Goal: Task Accomplishment & Management: Complete application form

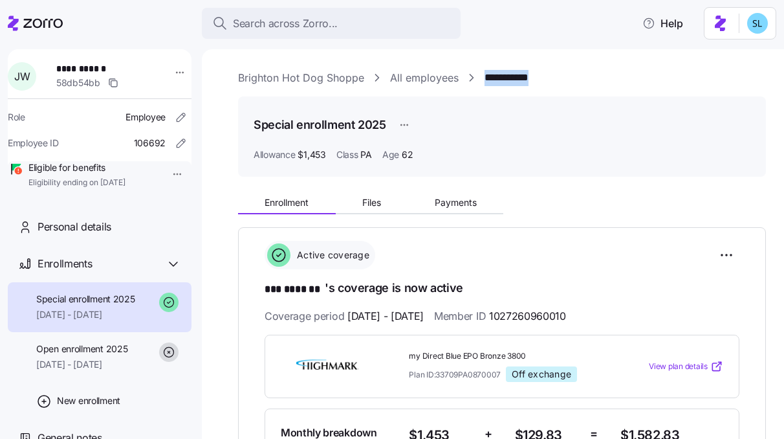
drag, startPoint x: 546, startPoint y: 81, endPoint x: 485, endPoint y: 85, distance: 60.9
click at [485, 85] on div "**********" at bounding box center [502, 78] width 528 height 16
copy link "**********"
click at [718, 259] on html "**********" at bounding box center [392, 215] width 784 height 431
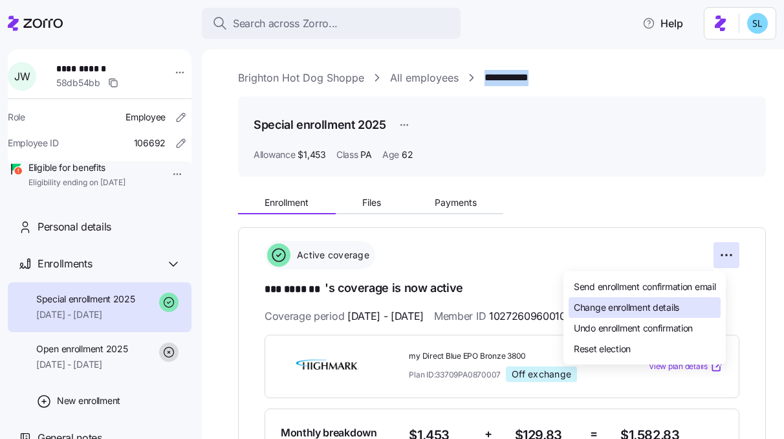
click at [699, 301] on div "Change enrollment details" at bounding box center [645, 307] width 152 height 21
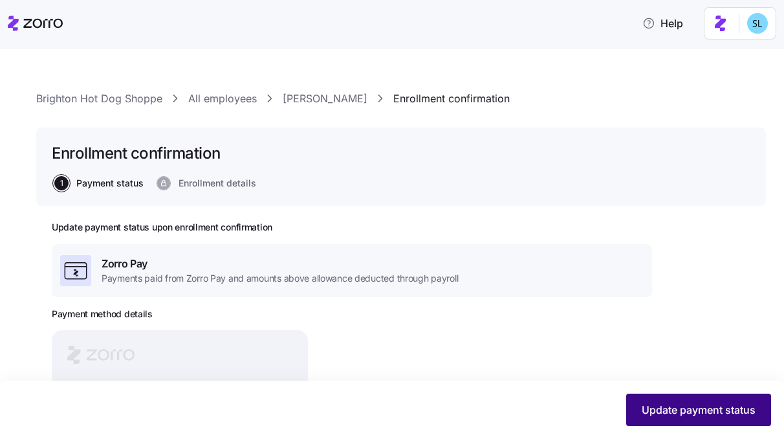
click at [732, 410] on span "Update payment status" at bounding box center [699, 410] width 114 height 16
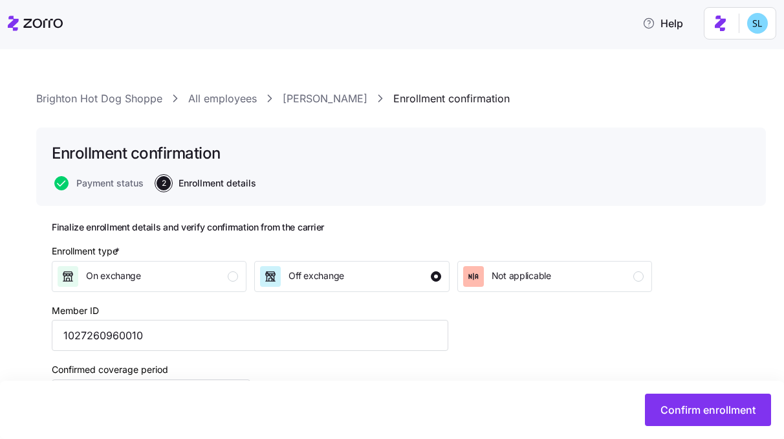
scroll to position [120, 0]
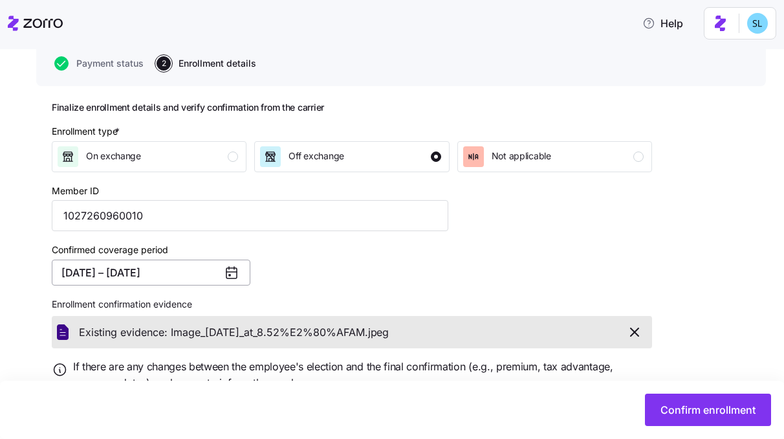
click at [132, 274] on button "02/01/2025 – 12/31/2025" at bounding box center [151, 272] width 199 height 26
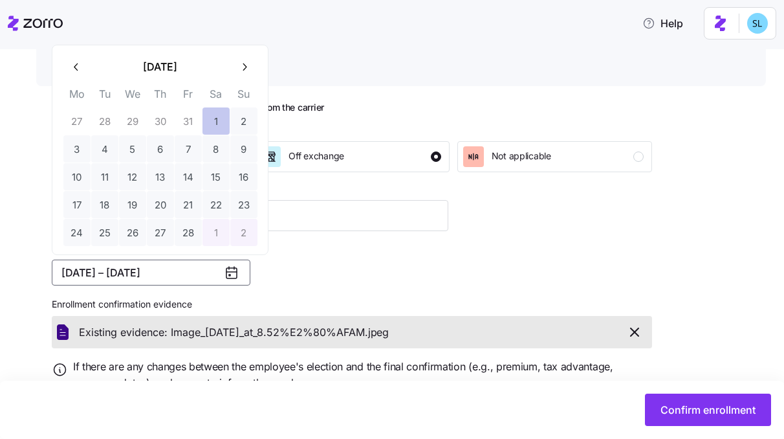
click at [213, 116] on button "1" at bounding box center [215, 120] width 27 height 27
click at [241, 67] on icon "button" at bounding box center [244, 67] width 12 height 12
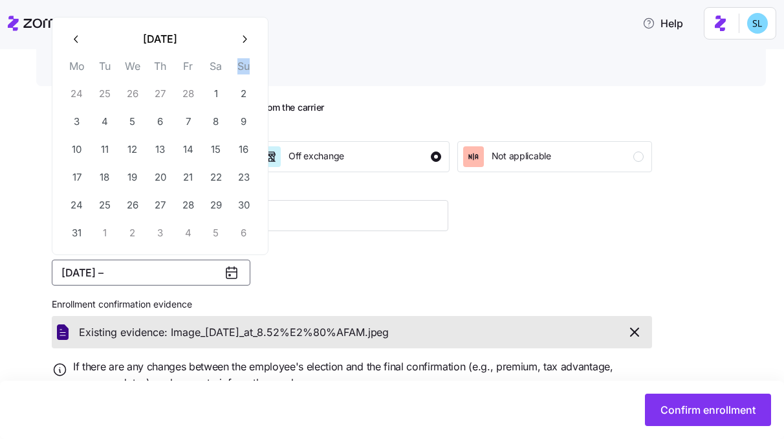
click at [241, 67] on th "Su" at bounding box center [244, 69] width 28 height 22
click at [245, 55] on div "March 2025 Mo Tu We Th Fr Sa Su 24 25 26 27 28 1 2 3 4 5 6 7 8 9 10 11 12 13 14…" at bounding box center [160, 135] width 195 height 221
click at [246, 47] on button "button" at bounding box center [243, 38] width 27 height 27
click at [248, 61] on icon "button" at bounding box center [244, 67] width 12 height 12
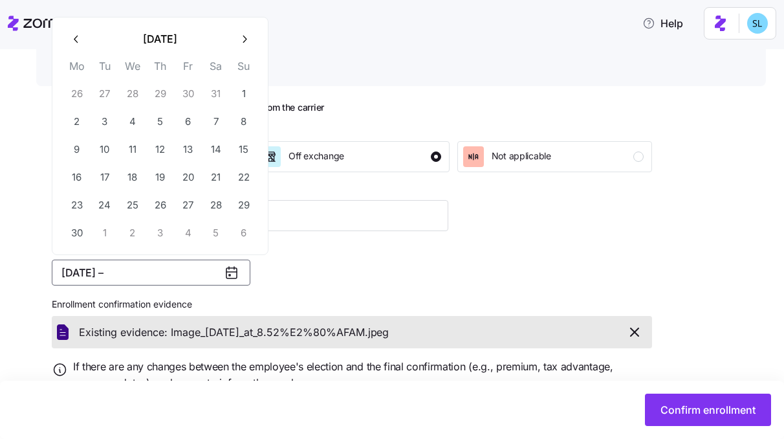
click at [246, 49] on button "button" at bounding box center [243, 38] width 27 height 27
click at [247, 61] on icon "button" at bounding box center [244, 67] width 12 height 12
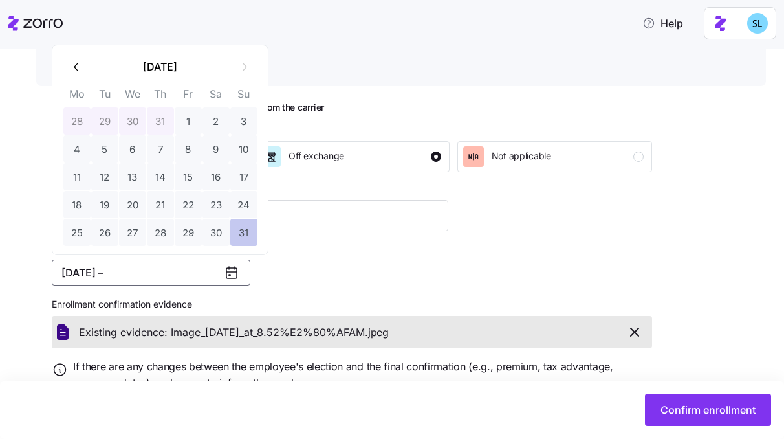
click at [249, 234] on button "31" at bounding box center [243, 232] width 27 height 27
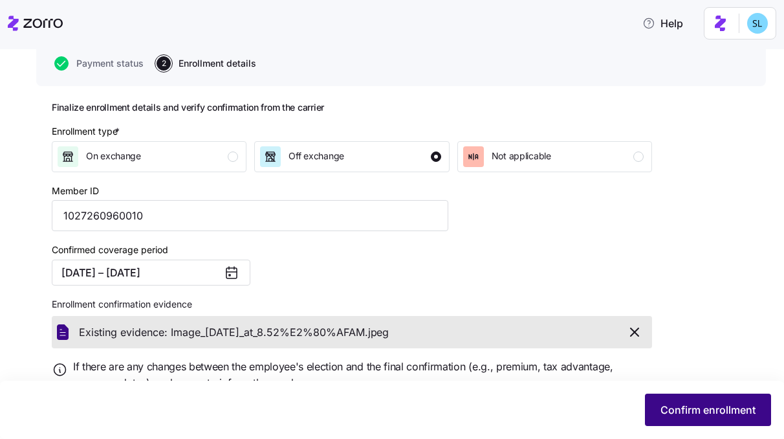
click at [736, 422] on button "Confirm enrollment" at bounding box center [708, 409] width 126 height 32
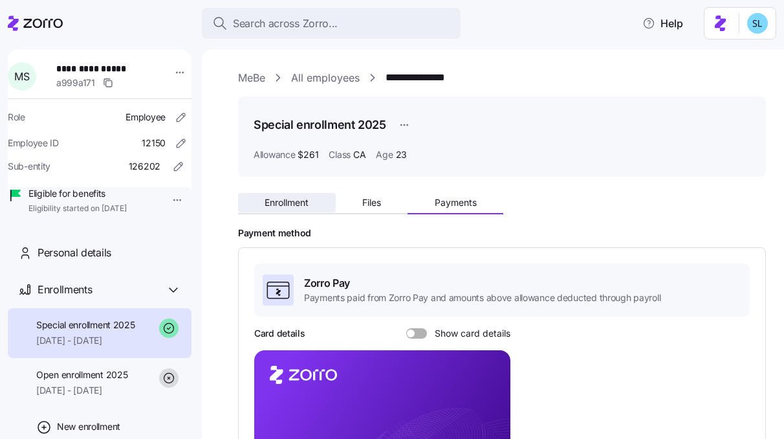
click at [305, 206] on span "Enrollment" at bounding box center [287, 202] width 44 height 9
